Goal: Check status: Check status

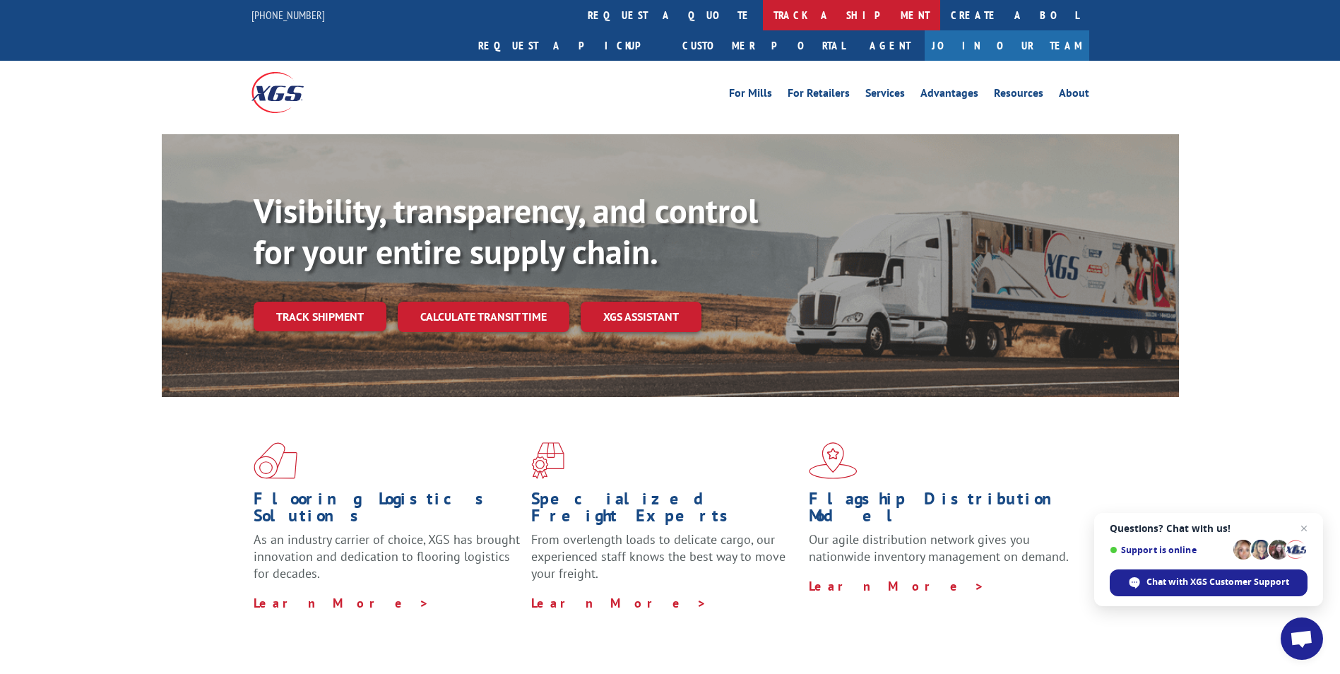
click at [763, 13] on link "track a shipment" at bounding box center [851, 15] width 177 height 30
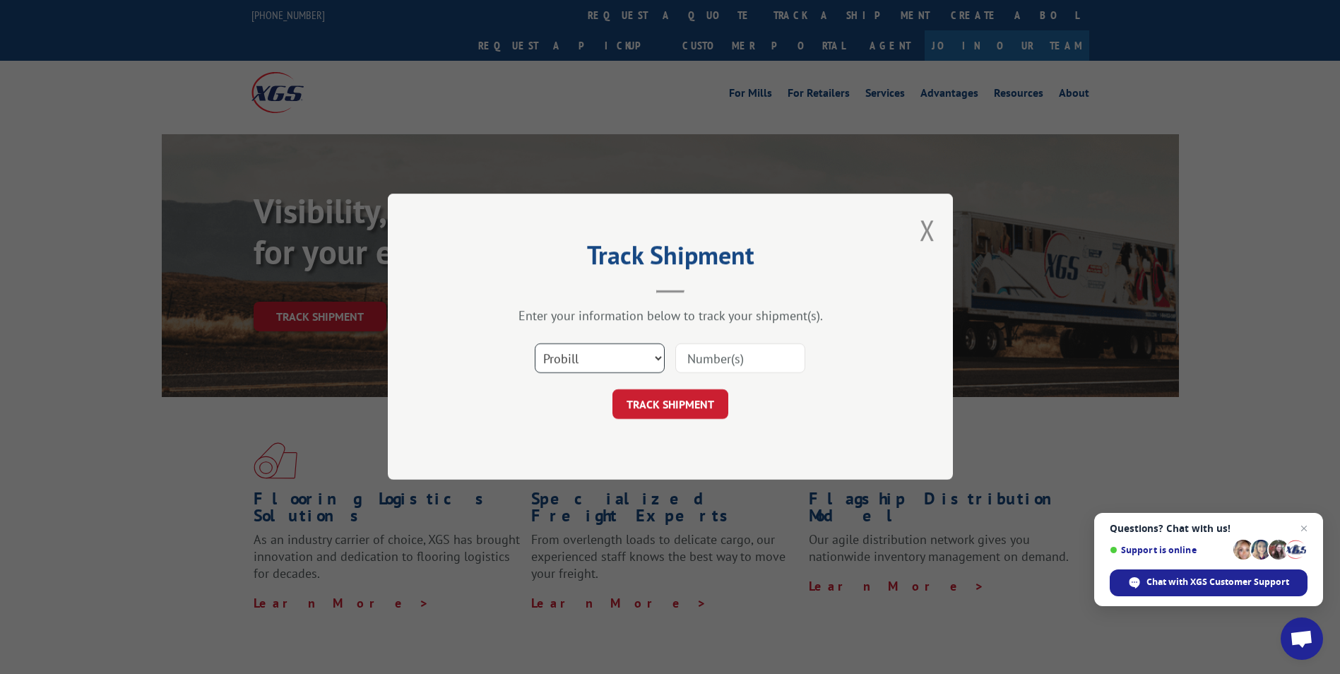
click at [633, 357] on select "Select category... Probill BOL PO" at bounding box center [600, 359] width 130 height 30
click at [535, 344] on select "Select category... Probill BOL PO" at bounding box center [600, 359] width 130 height 30
click at [615, 362] on select "Select category... Probill BOL PO" at bounding box center [600, 359] width 130 height 30
select select "probill"
click at [535, 344] on select "Select category... Probill BOL PO" at bounding box center [600, 359] width 130 height 30
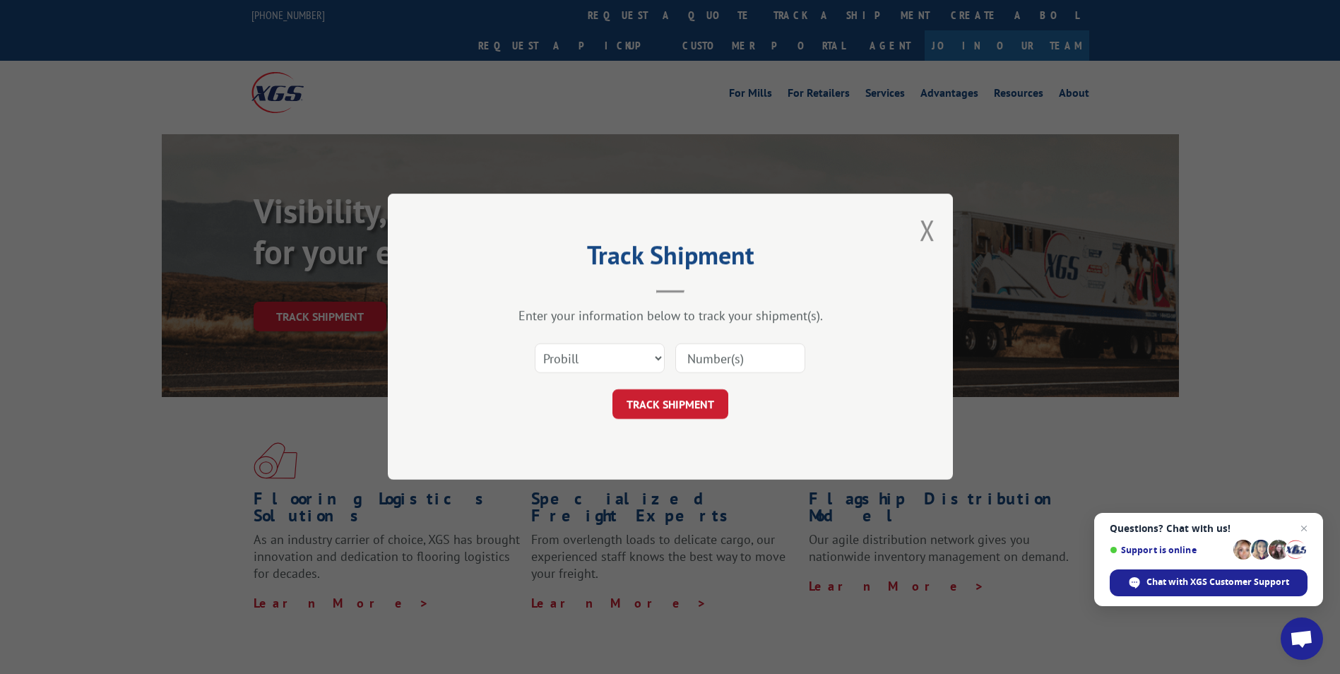
click at [735, 361] on input at bounding box center [740, 359] width 130 height 30
paste input "17615382"
type input "17615382"
click at [696, 400] on button "TRACK SHIPMENT" at bounding box center [670, 405] width 116 height 30
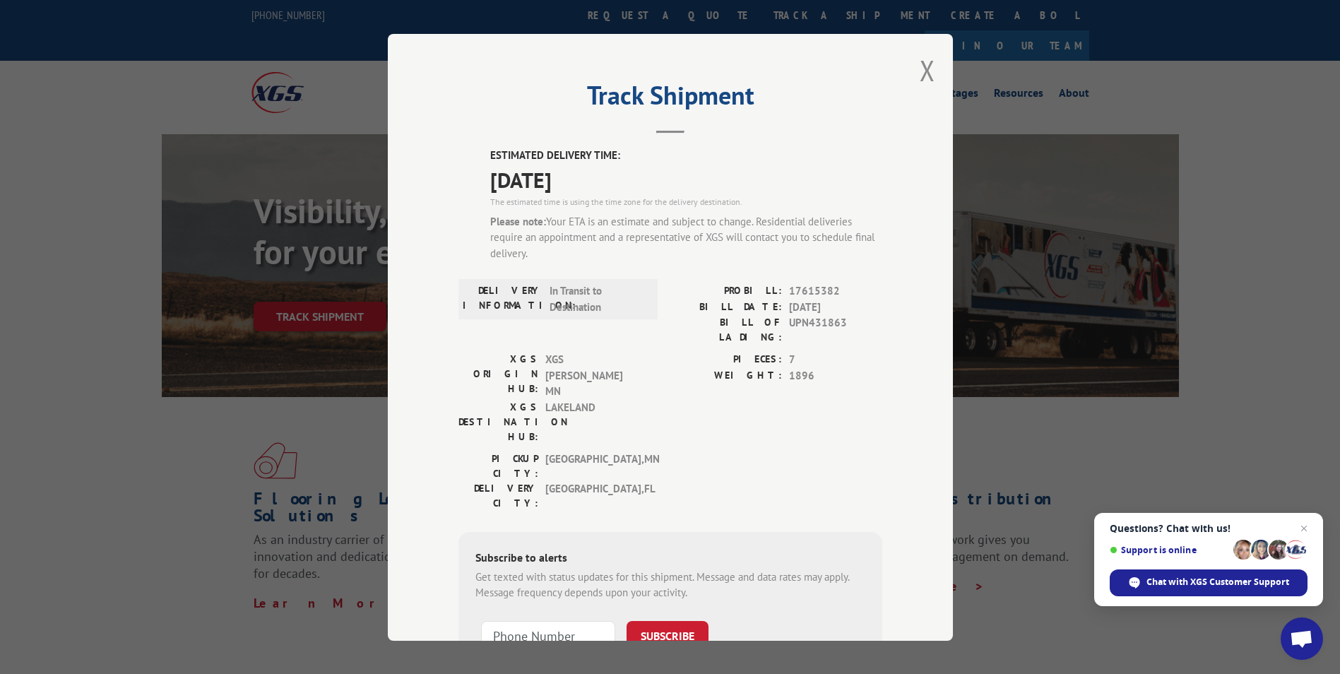
click at [573, 305] on span "In Transit to Destination" at bounding box center [596, 299] width 95 height 32
drag, startPoint x: 573, startPoint y: 305, endPoint x: 628, endPoint y: 365, distance: 81.5
click at [628, 399] on span "LAKELAND" at bounding box center [592, 421] width 95 height 44
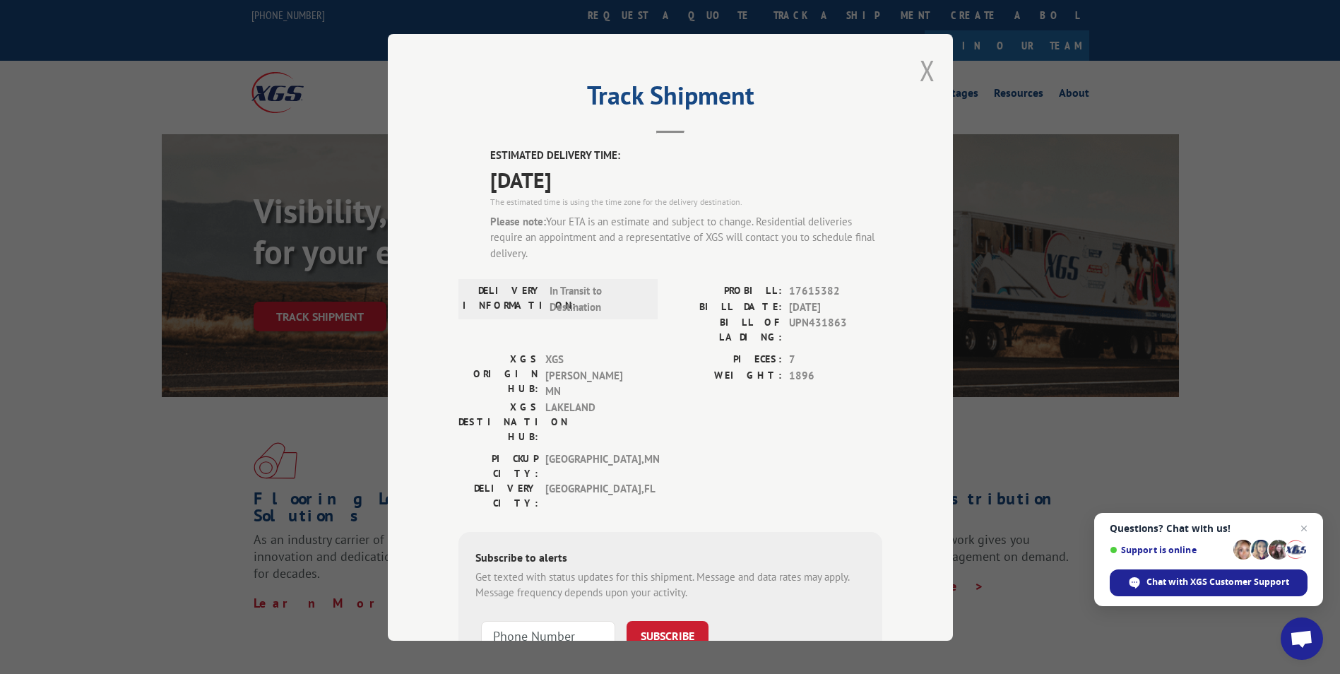
click at [920, 64] on button "Close modal" at bounding box center [928, 70] width 16 height 37
